Goal: Task Accomplishment & Management: Use online tool/utility

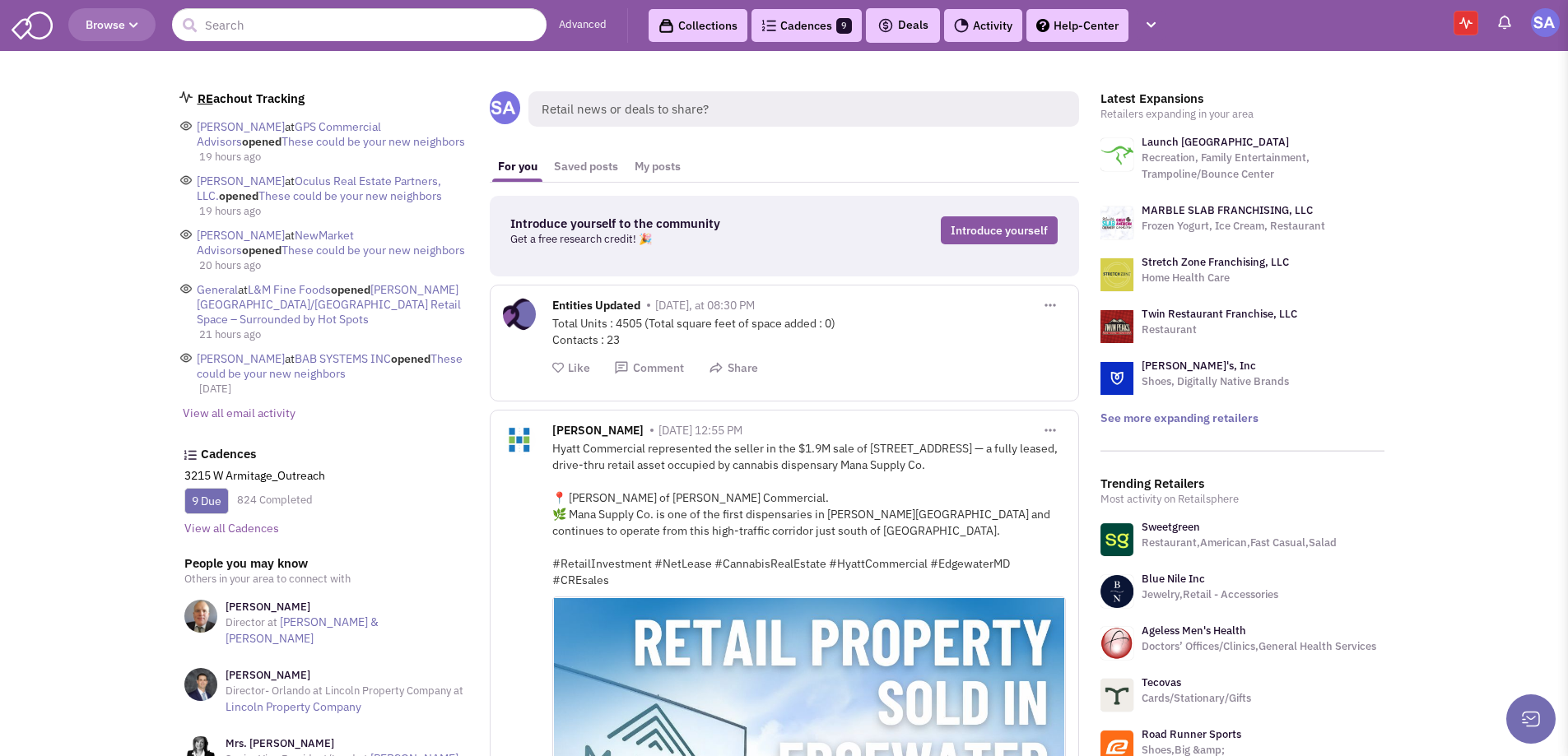
click at [804, 49] on header "Browse Advanced Collections Cadences 9 Deals" at bounding box center [784, 25] width 1568 height 51
click at [804, 34] on link "Cadences 9" at bounding box center [807, 25] width 110 height 33
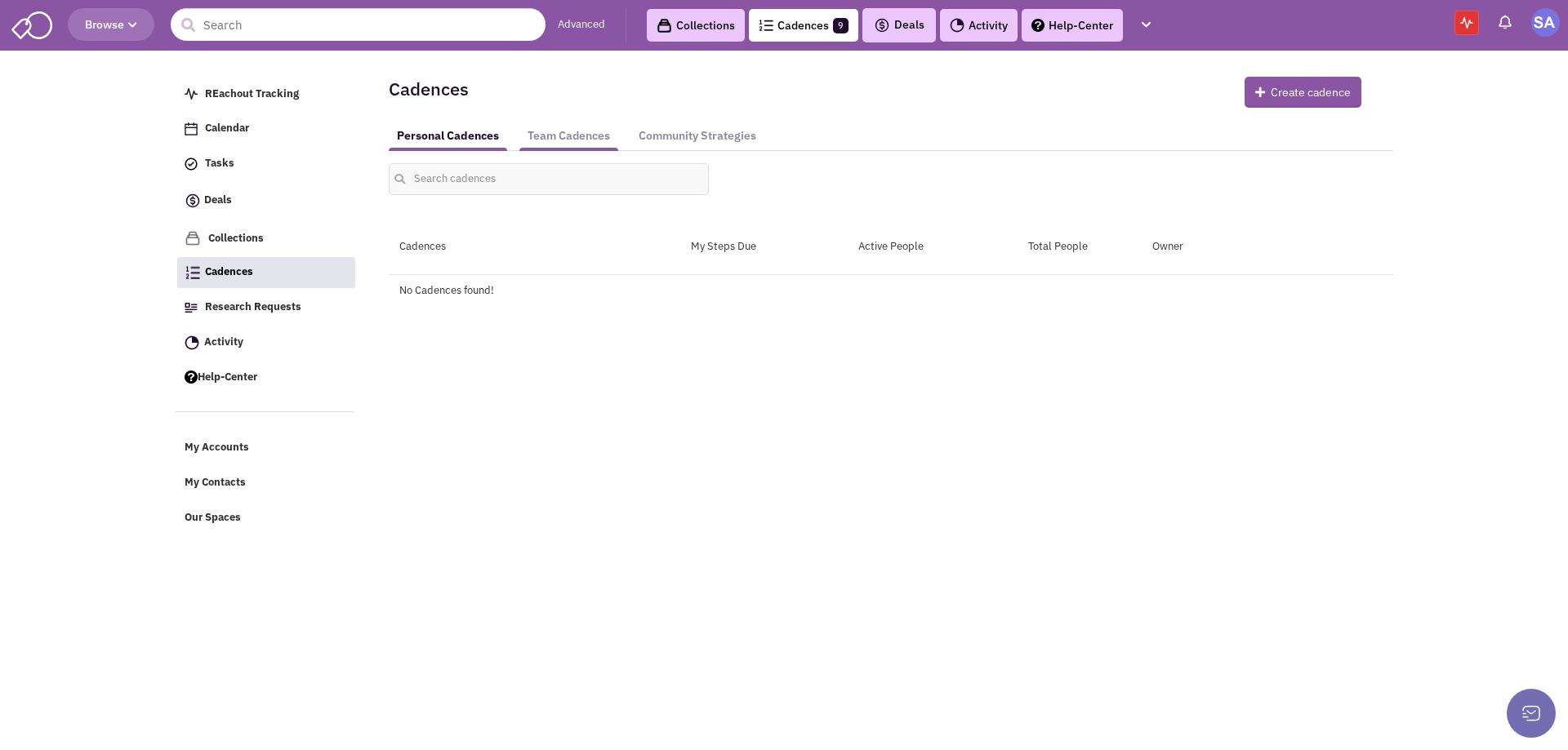
click at [604, 131] on link "Team Cadences" at bounding box center [569, 136] width 99 height 30
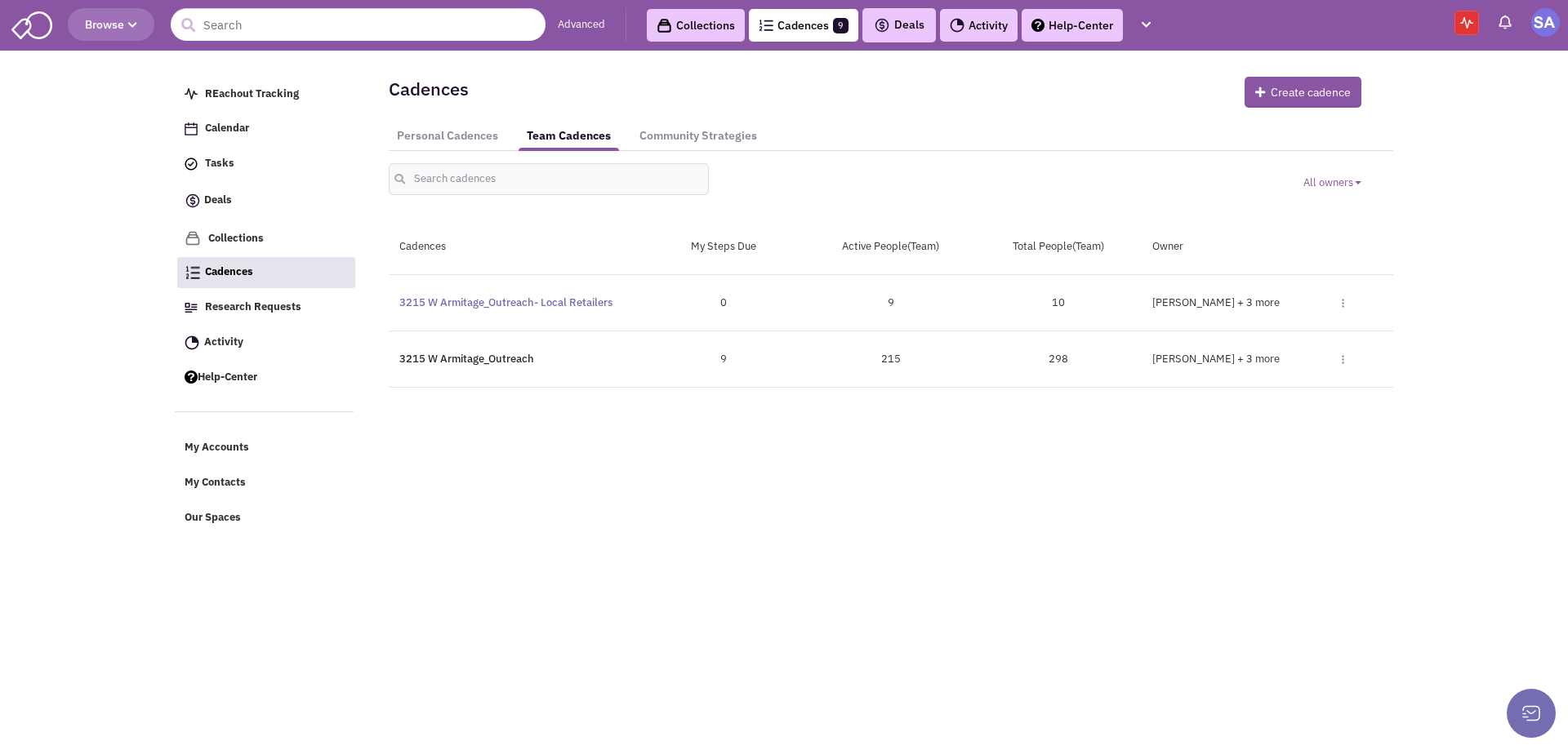
click at [510, 360] on link "3215 W Armitage_Outreach" at bounding box center [466, 359] width 135 height 14
